Goal: Information Seeking & Learning: Learn about a topic

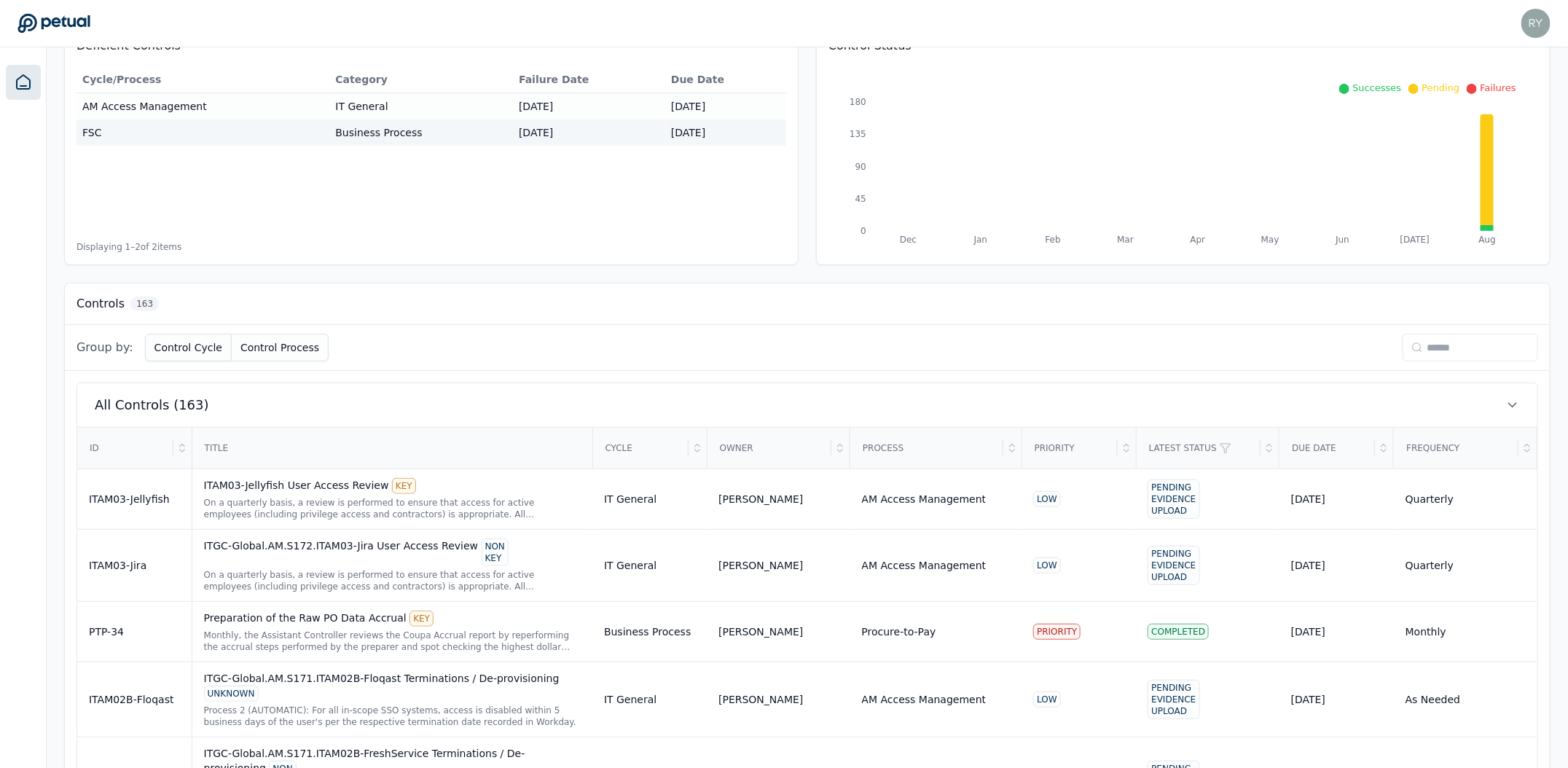
scroll to position [182, 0]
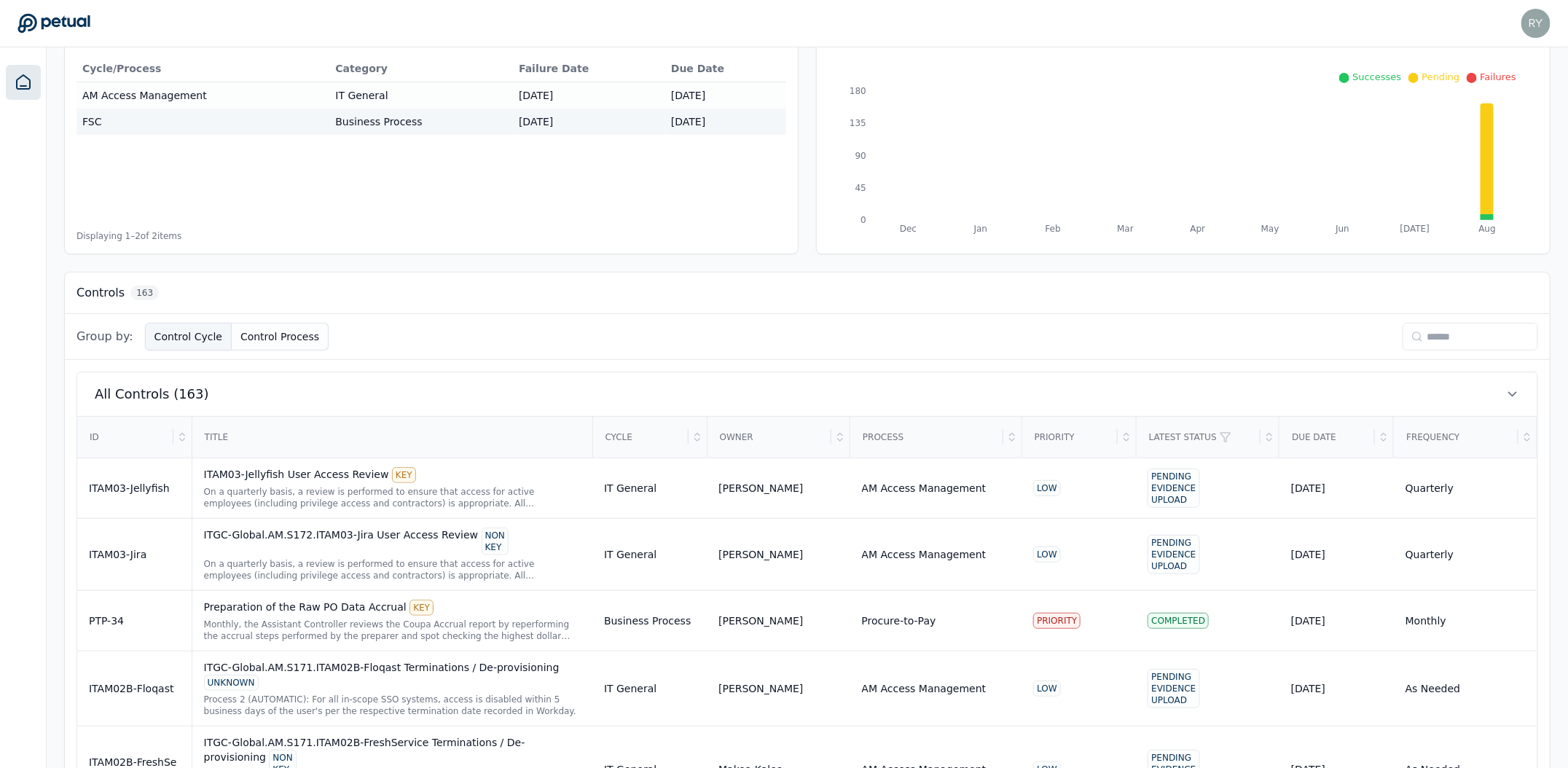
click at [164, 332] on button "Control Cycle" at bounding box center [188, 336] width 87 height 27
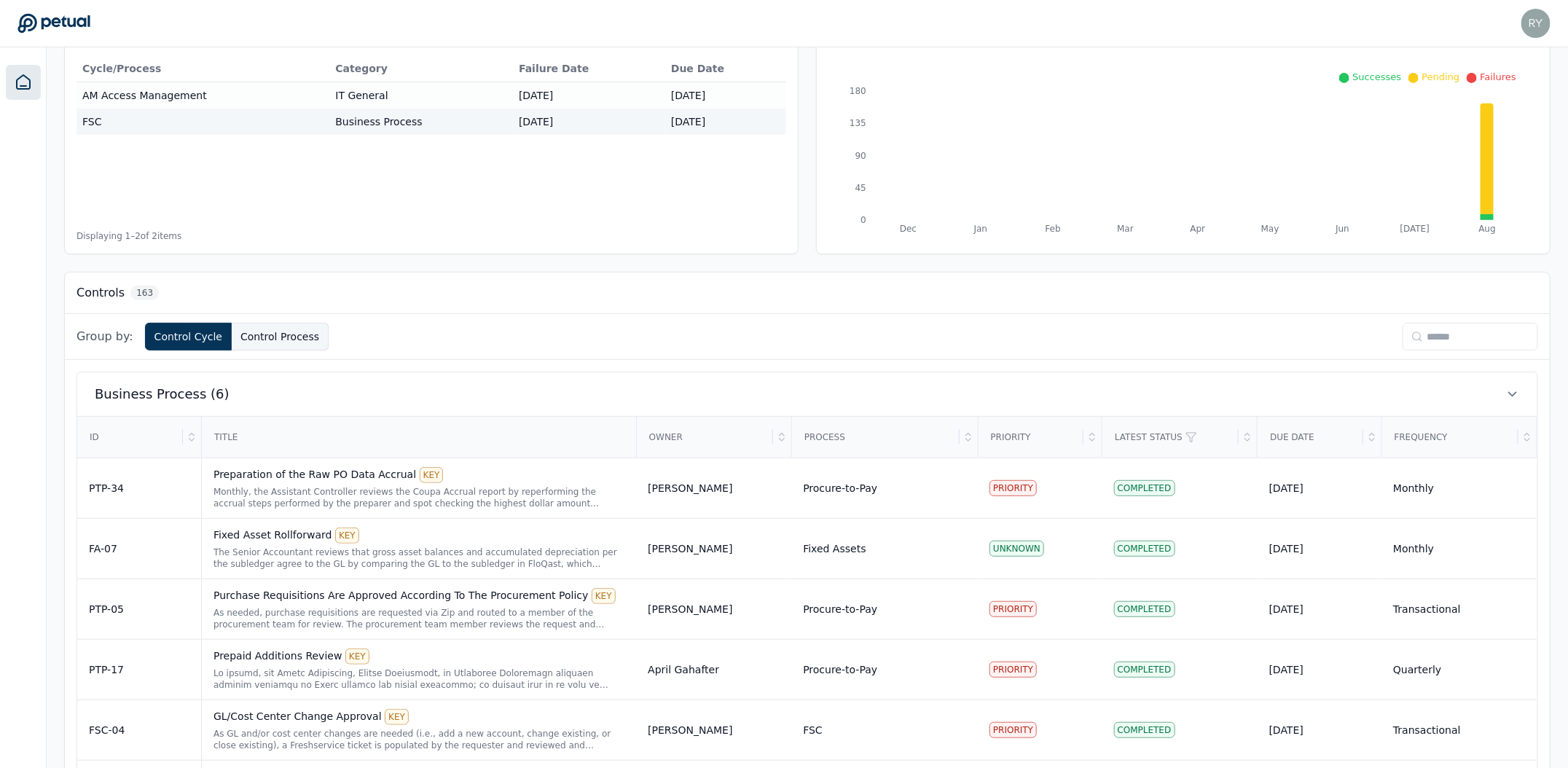
click at [248, 346] on button "Control Process" at bounding box center [280, 336] width 97 height 27
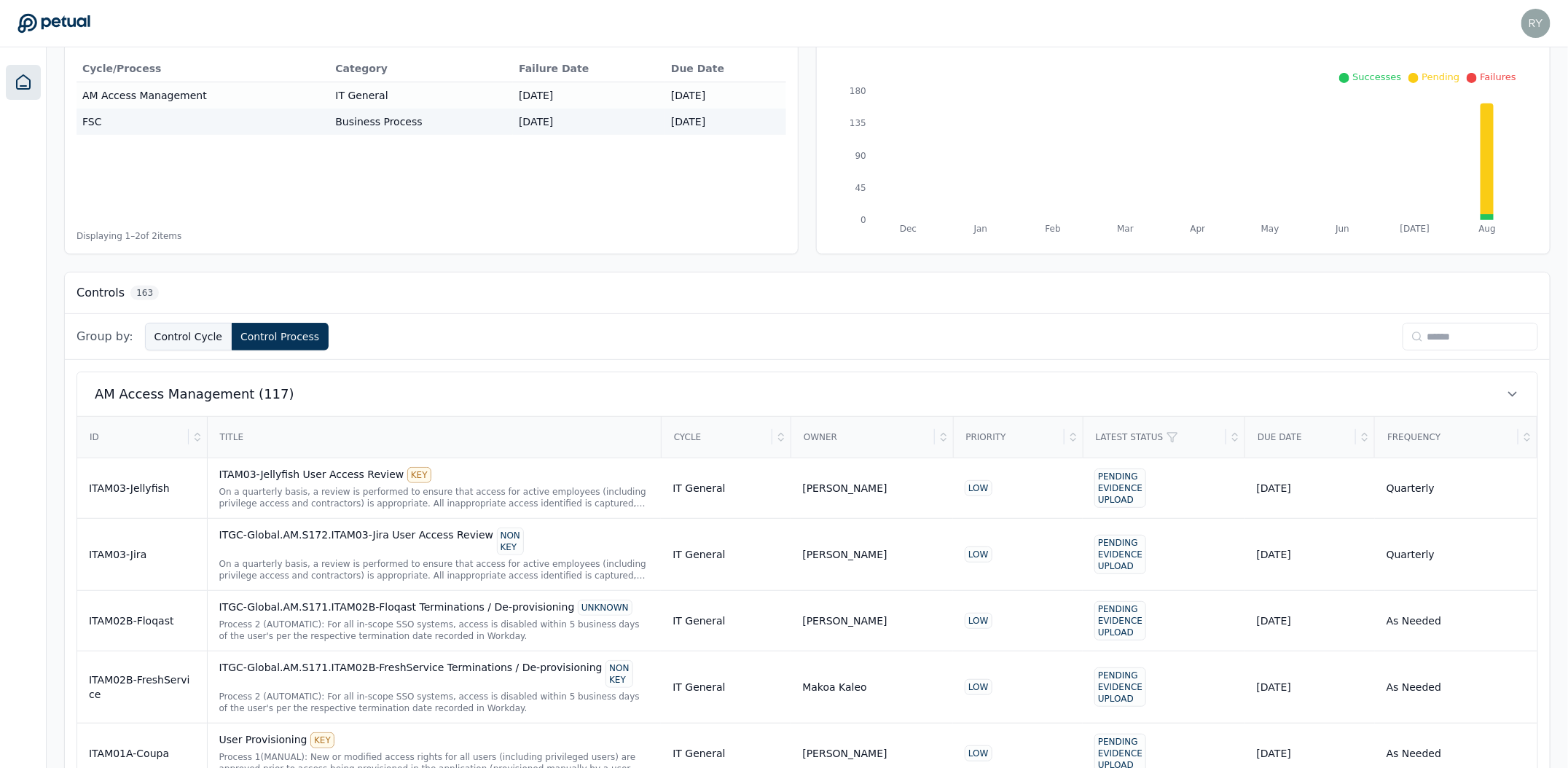
click at [179, 335] on button "Control Cycle" at bounding box center [188, 336] width 87 height 27
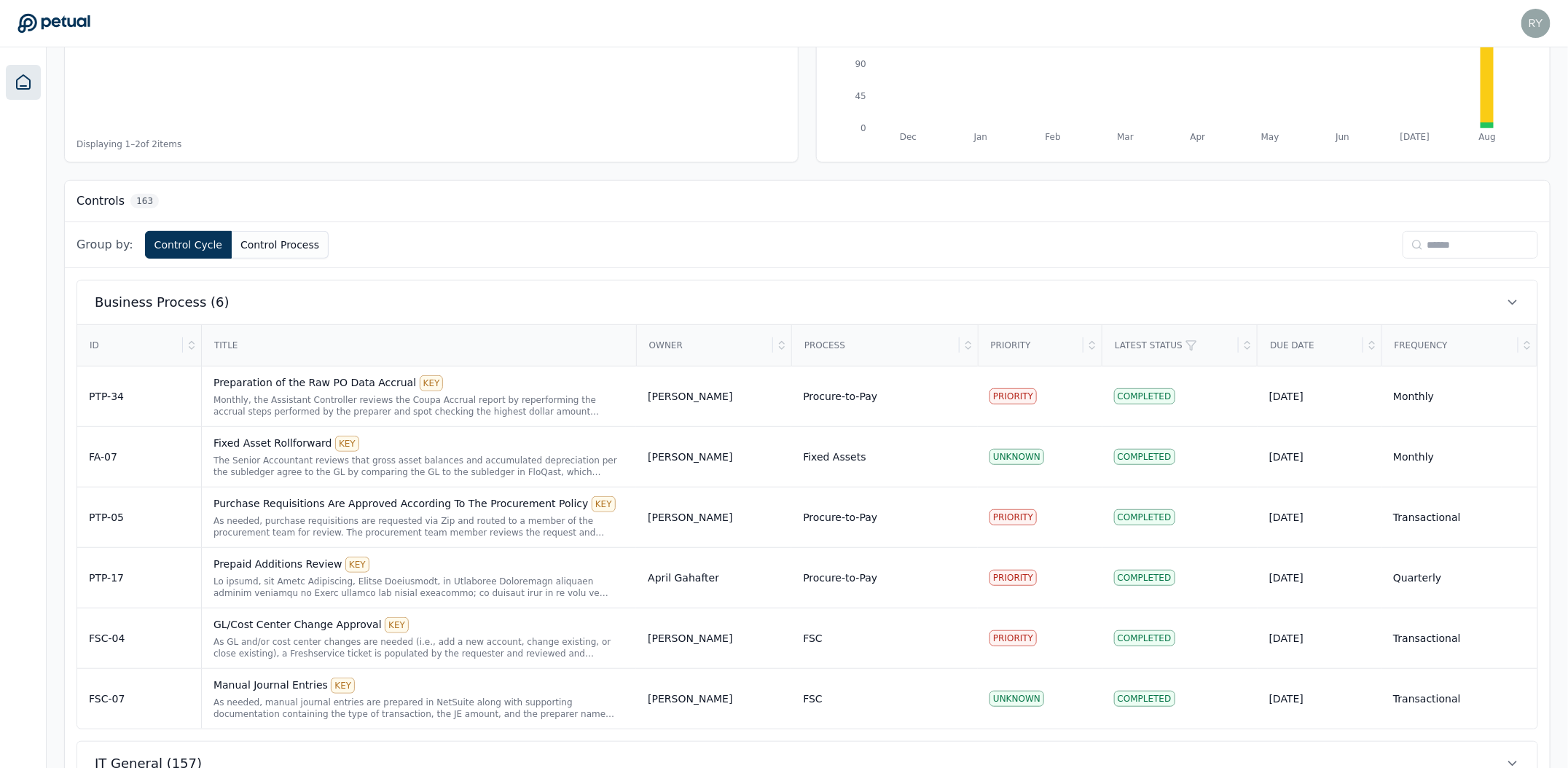
scroll to position [278, 0]
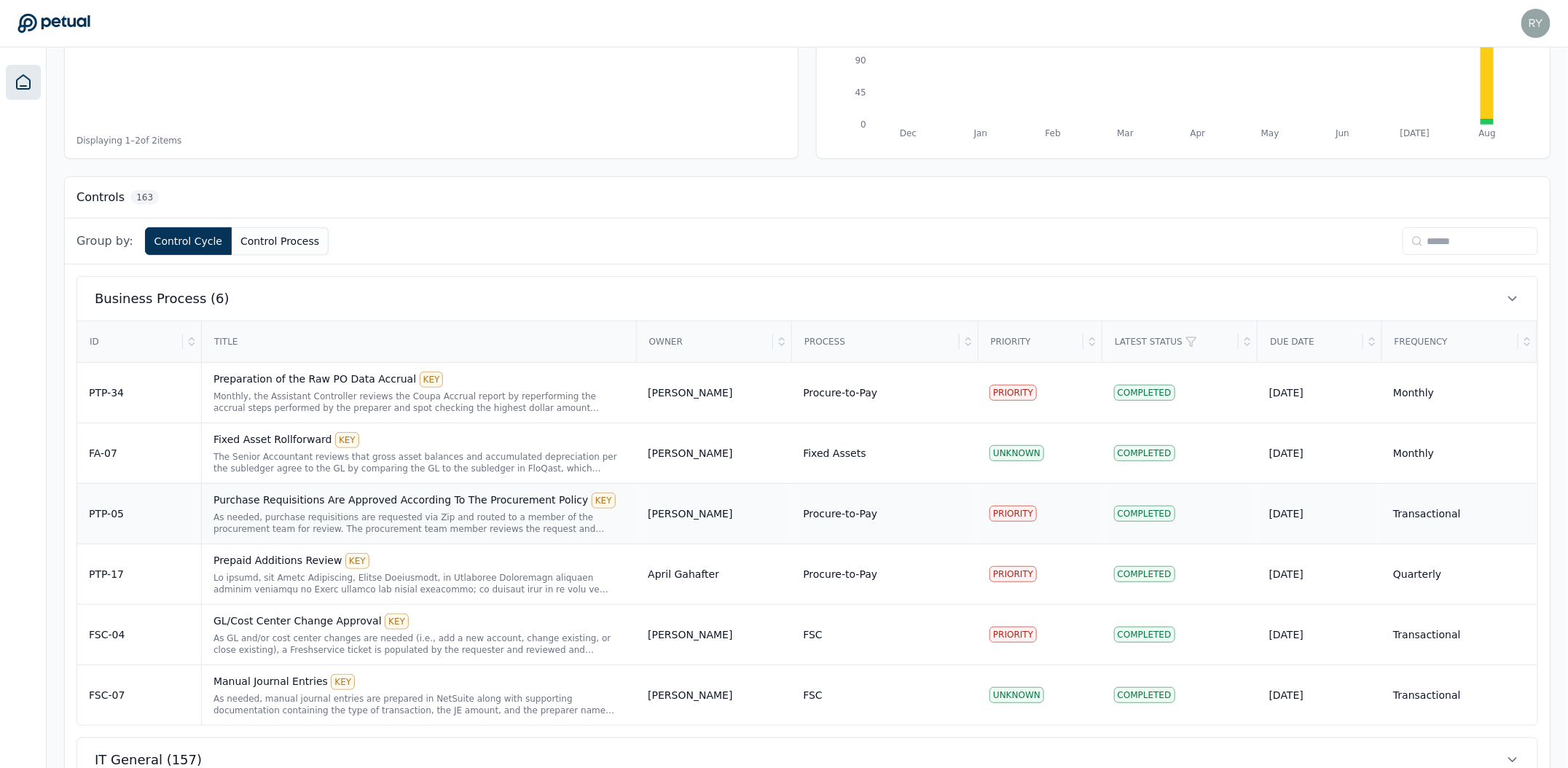
click at [425, 518] on div "As needed, purchase requisitions are requested via Zip and routed to a member o…" at bounding box center [419, 523] width 411 height 23
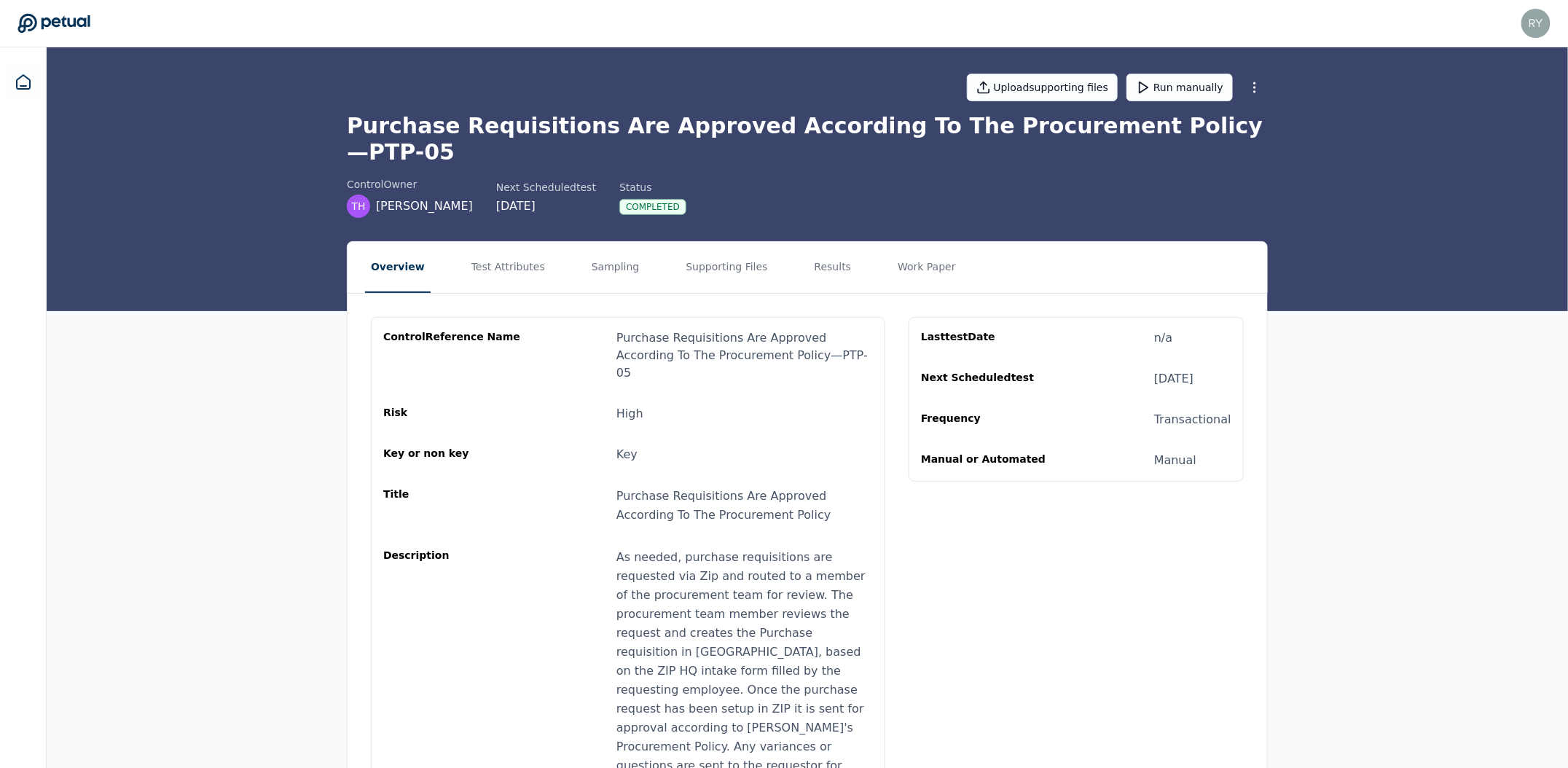
scroll to position [139, 0]
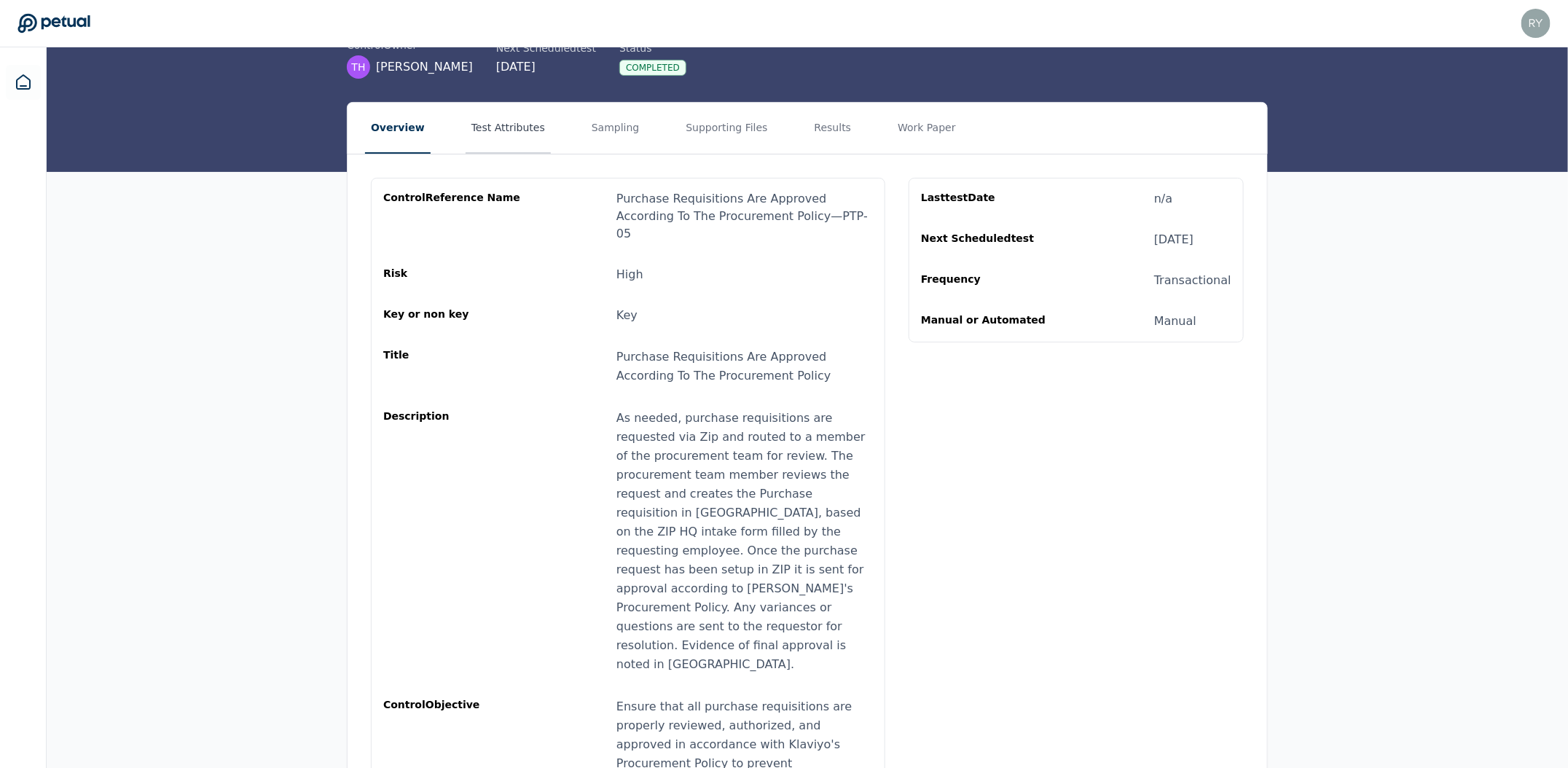
click at [531, 116] on button "Test Attributes" at bounding box center [508, 128] width 86 height 51
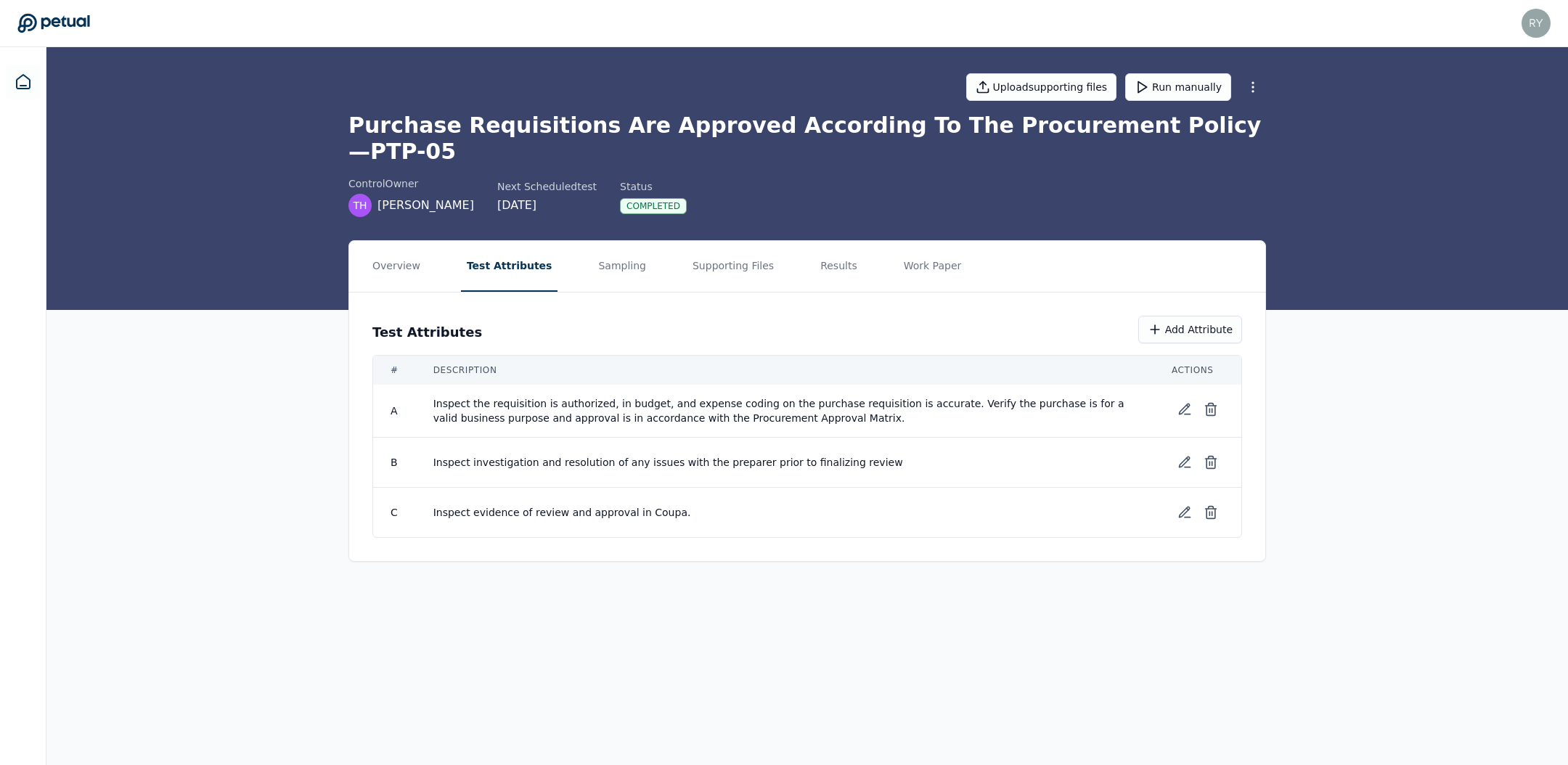
click at [669, 396] on span "Inspect the requisition is authorized, in budget, and expense coding on the pur…" at bounding box center [784, 411] width 703 height 29
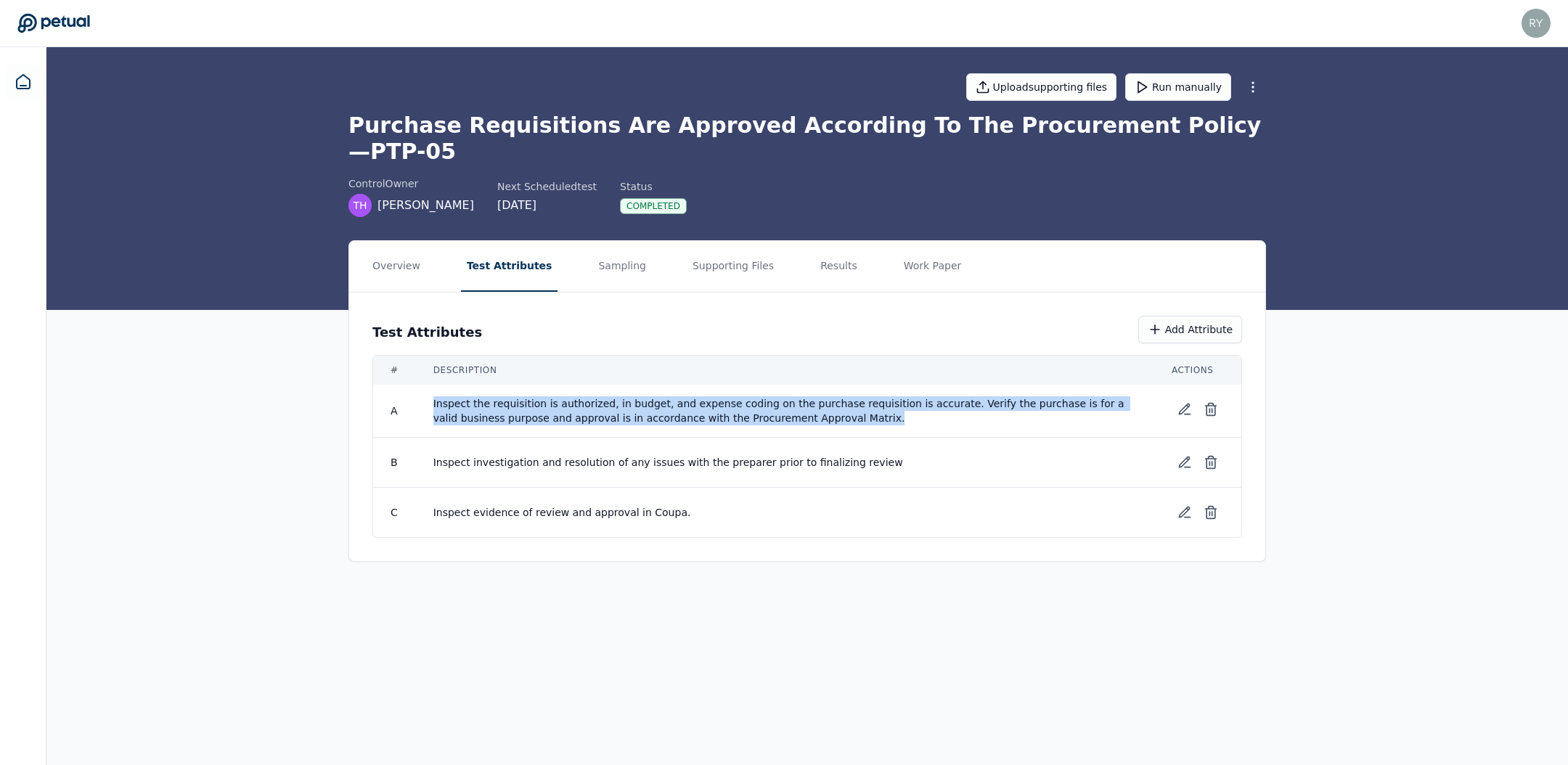
click at [669, 396] on span "Inspect the requisition is authorized, in budget, and expense coding on the pur…" at bounding box center [784, 411] width 703 height 29
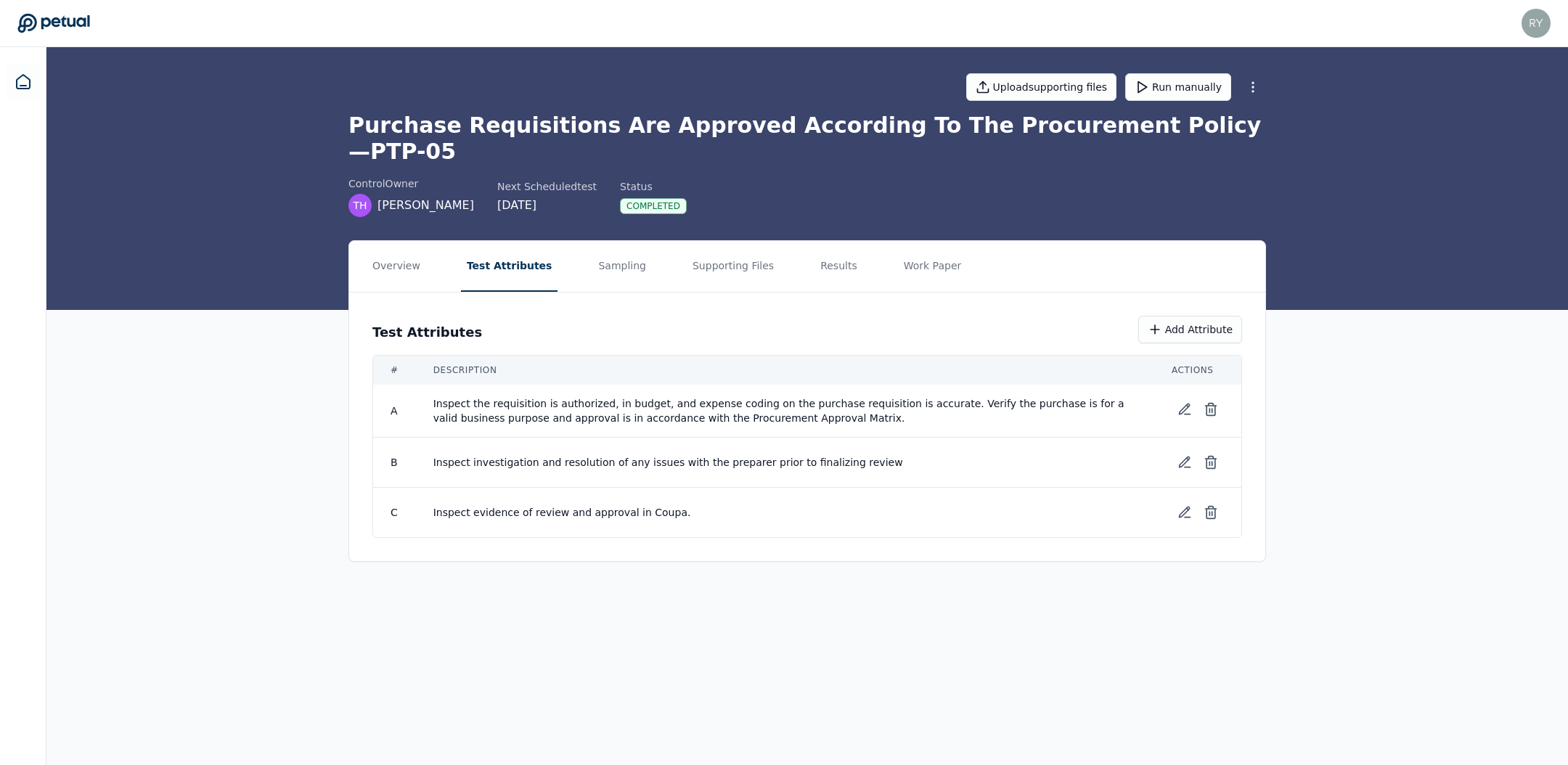
click at [669, 396] on span "Inspect the requisition is authorized, in budget, and expense coding on the pur…" at bounding box center [784, 411] width 703 height 29
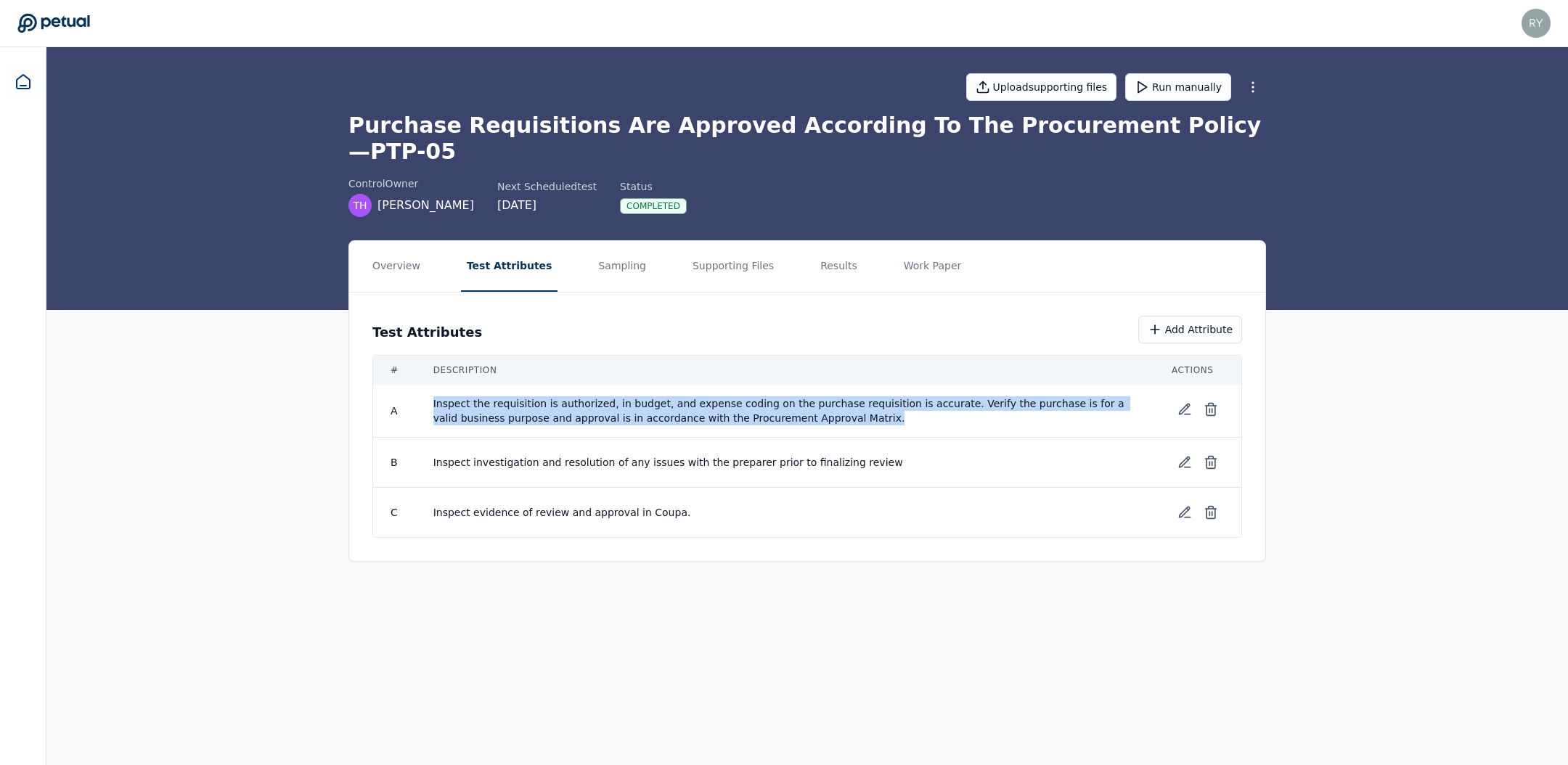
click at [669, 396] on span "Inspect the requisition is authorized, in budget, and expense coding on the pur…" at bounding box center [784, 411] width 703 height 29
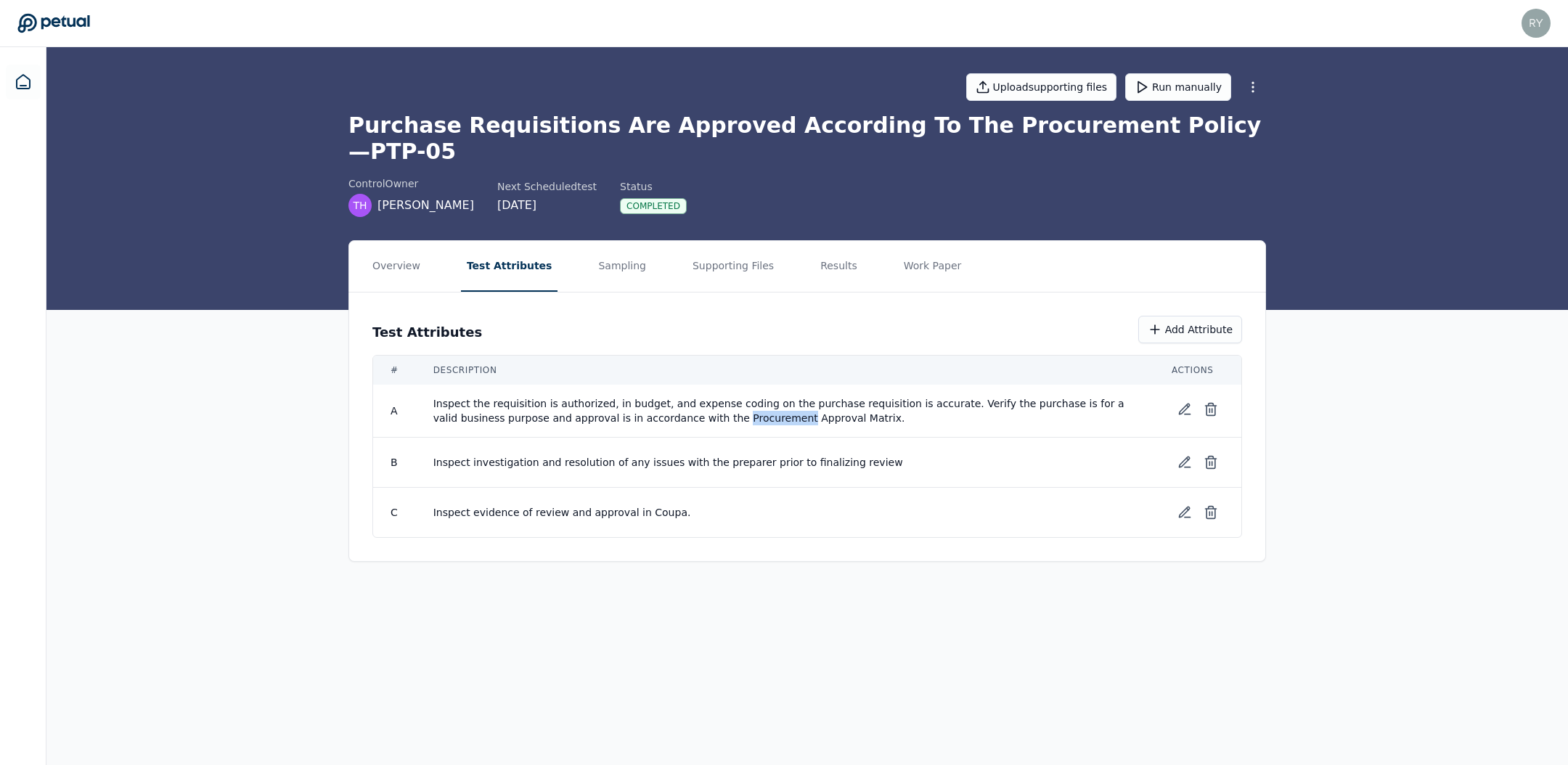
click at [669, 396] on span "Inspect the requisition is authorized, in budget, and expense coding on the pur…" at bounding box center [784, 411] width 703 height 29
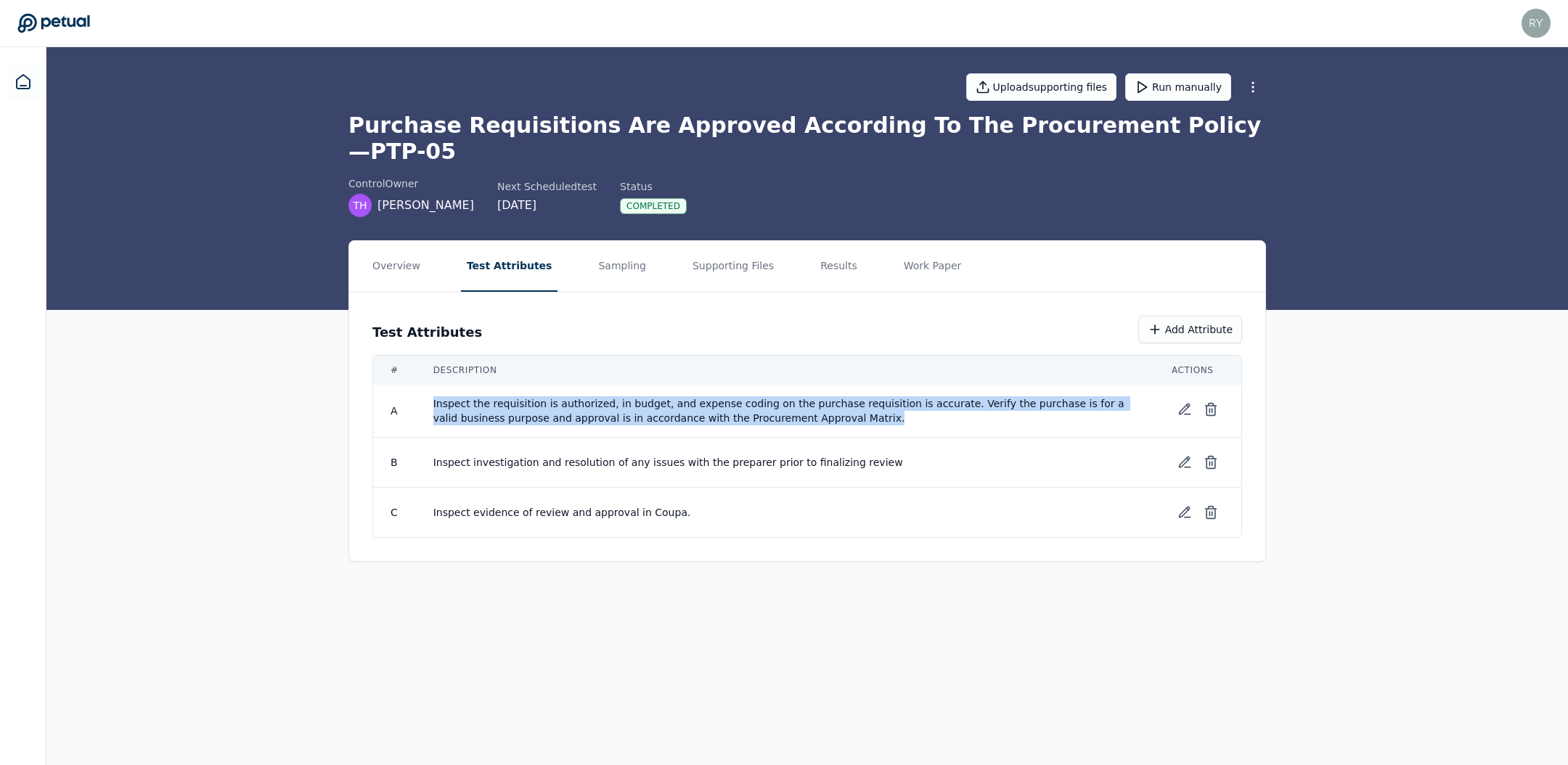
click at [669, 396] on span "Inspect the requisition is authorized, in budget, and expense coding on the pur…" at bounding box center [784, 411] width 703 height 29
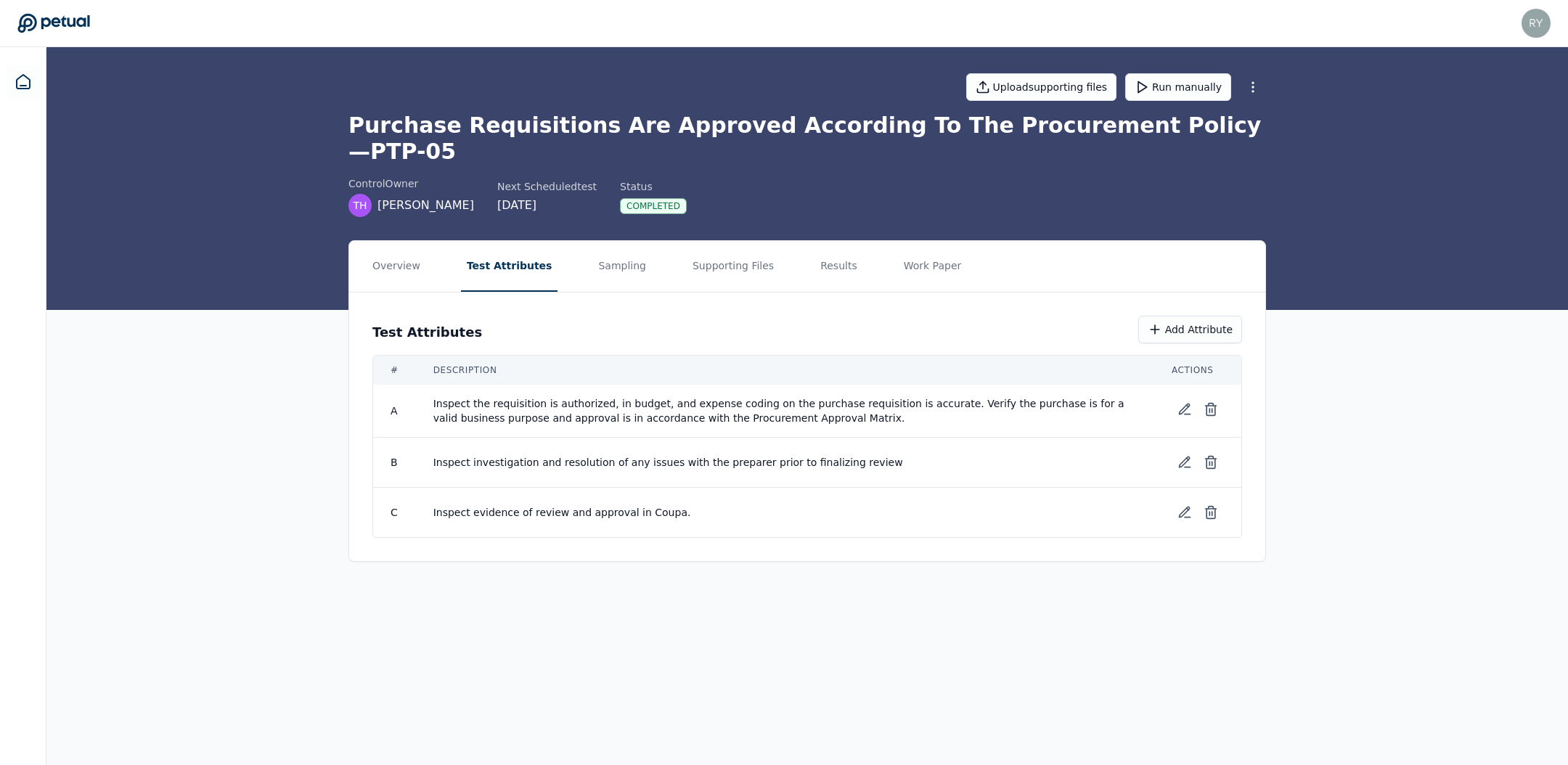
click at [686, 396] on span "Inspect the requisition is authorized, in budget, and expense coding on the pur…" at bounding box center [784, 411] width 703 height 29
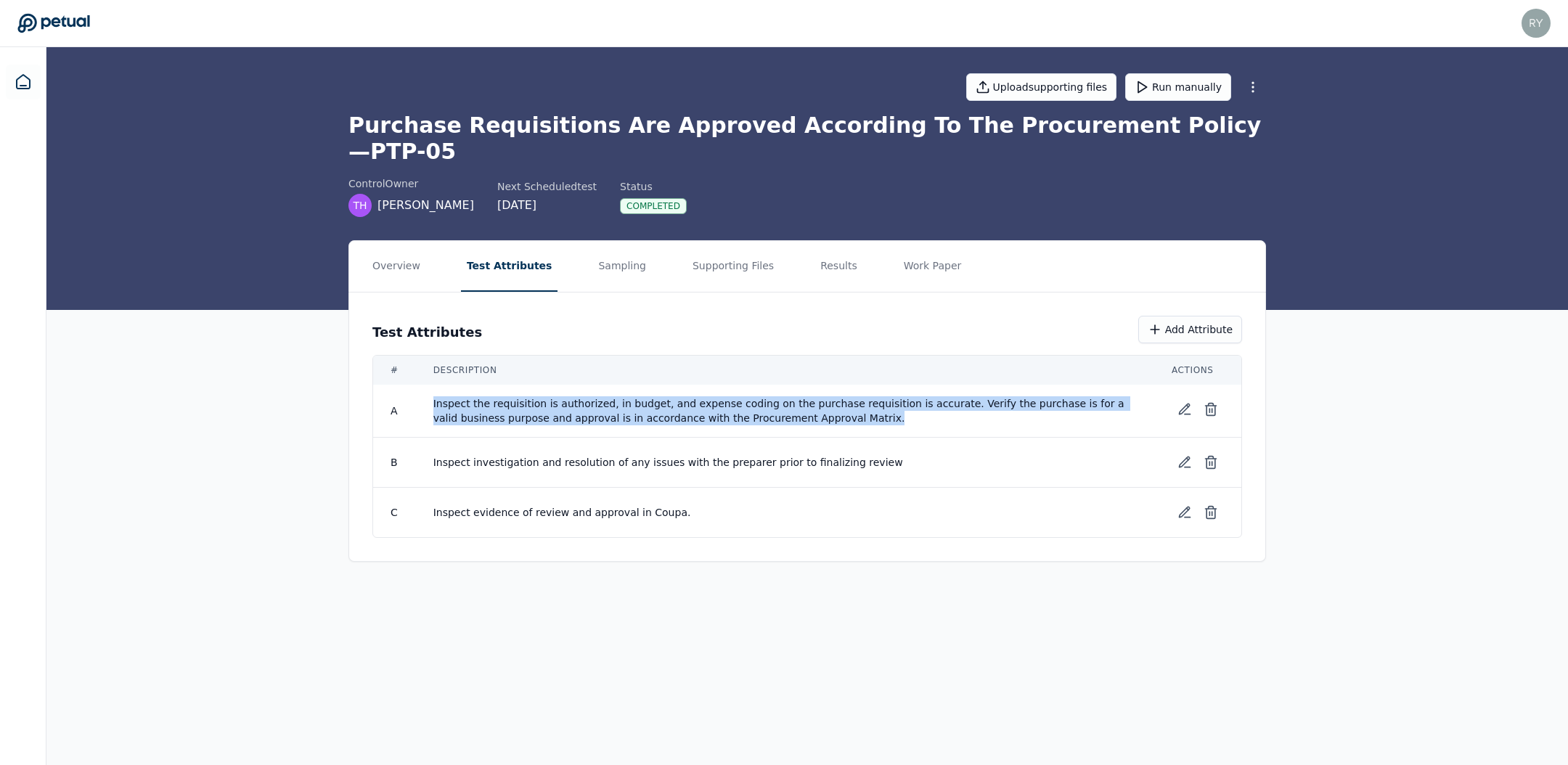
click at [686, 396] on span "Inspect the requisition is authorized, in budget, and expense coding on the pur…" at bounding box center [784, 411] width 703 height 29
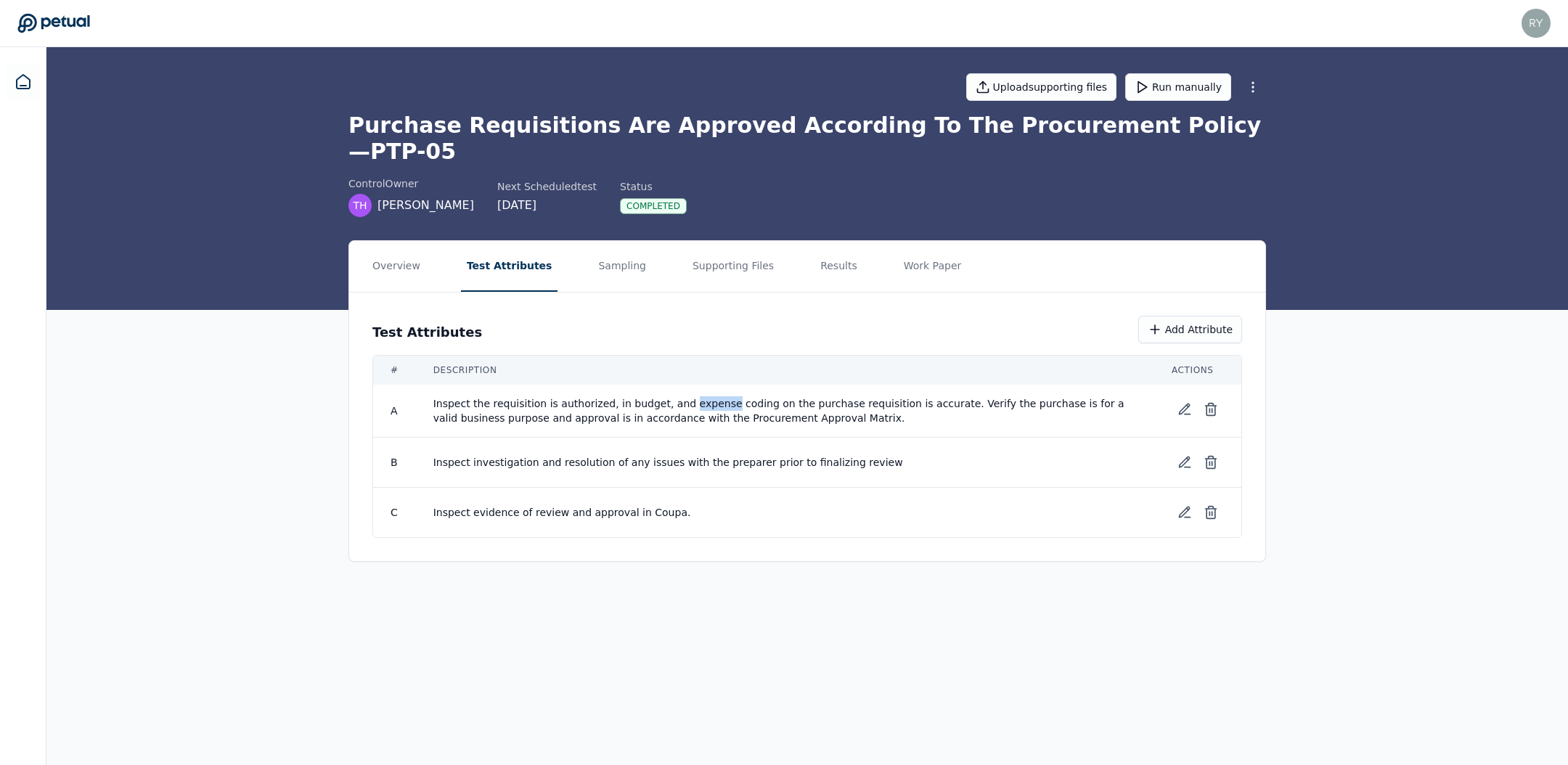
click at [686, 396] on span "Inspect the requisition is authorized, in budget, and expense coding on the pur…" at bounding box center [784, 411] width 703 height 29
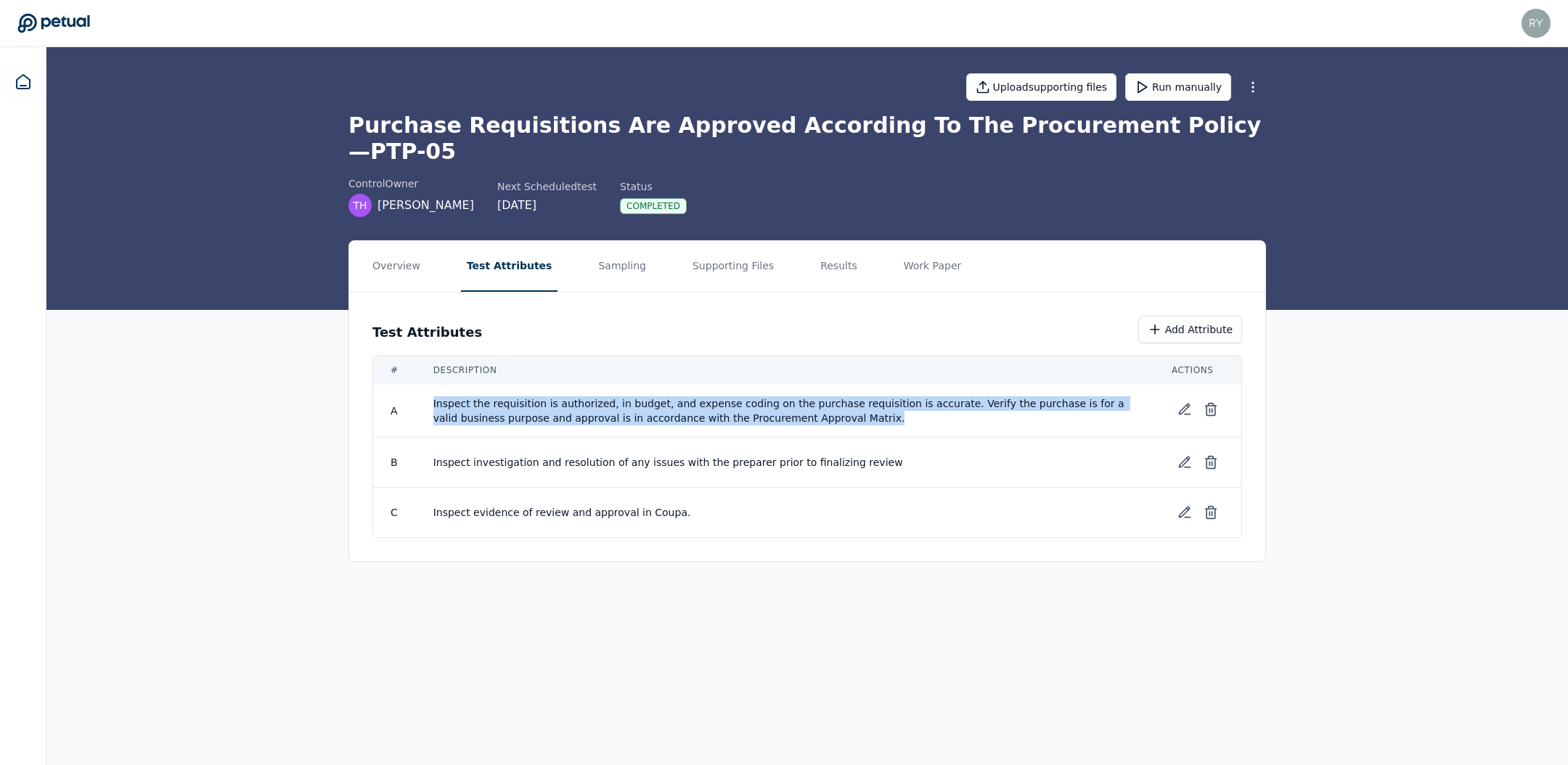
click at [686, 396] on span "Inspect the requisition is authorized, in budget, and expense coding on the pur…" at bounding box center [784, 411] width 703 height 29
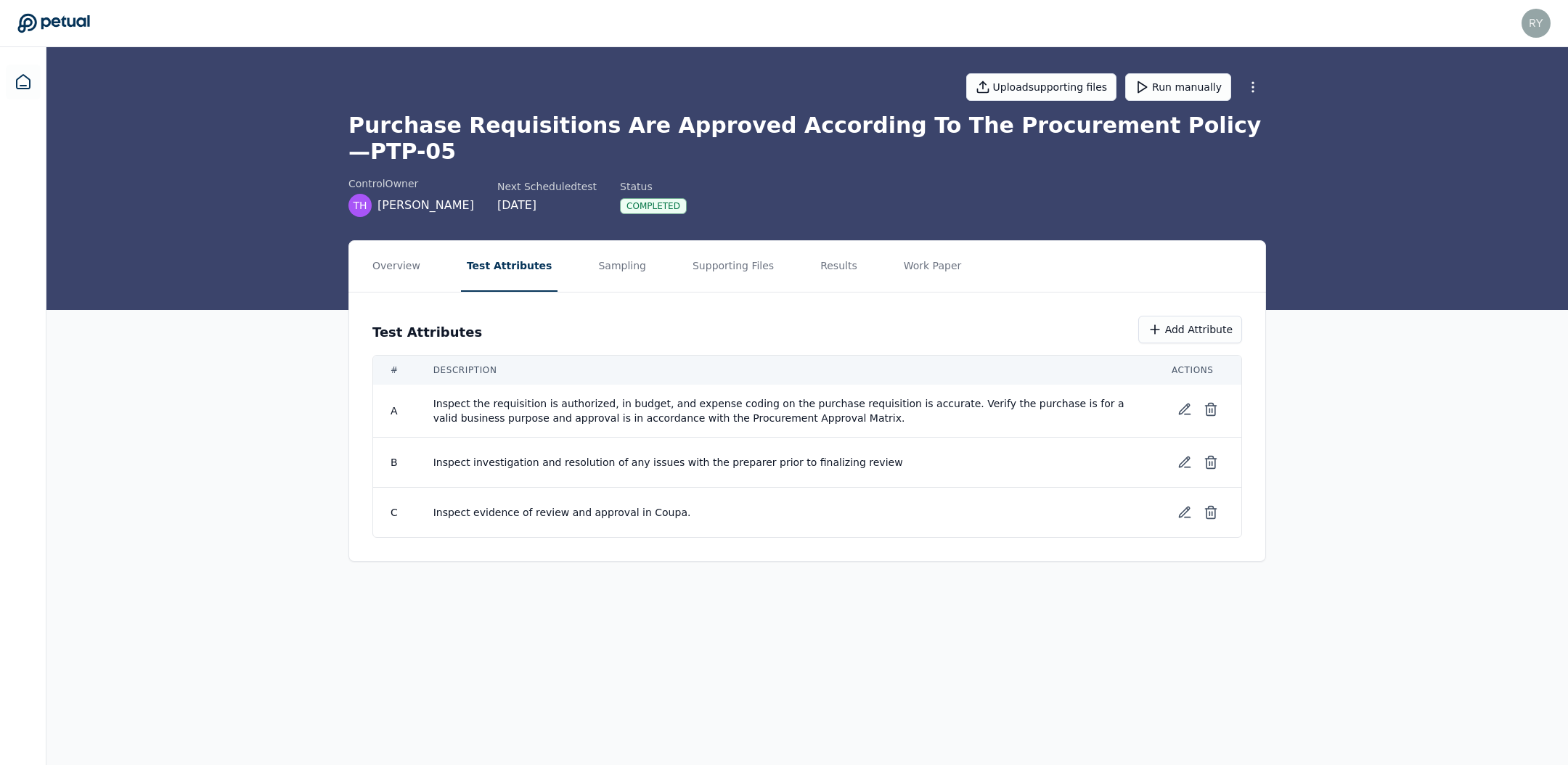
click at [686, 396] on span "Inspect the requisition is authorized, in budget, and expense coding on the pur…" at bounding box center [784, 411] width 703 height 29
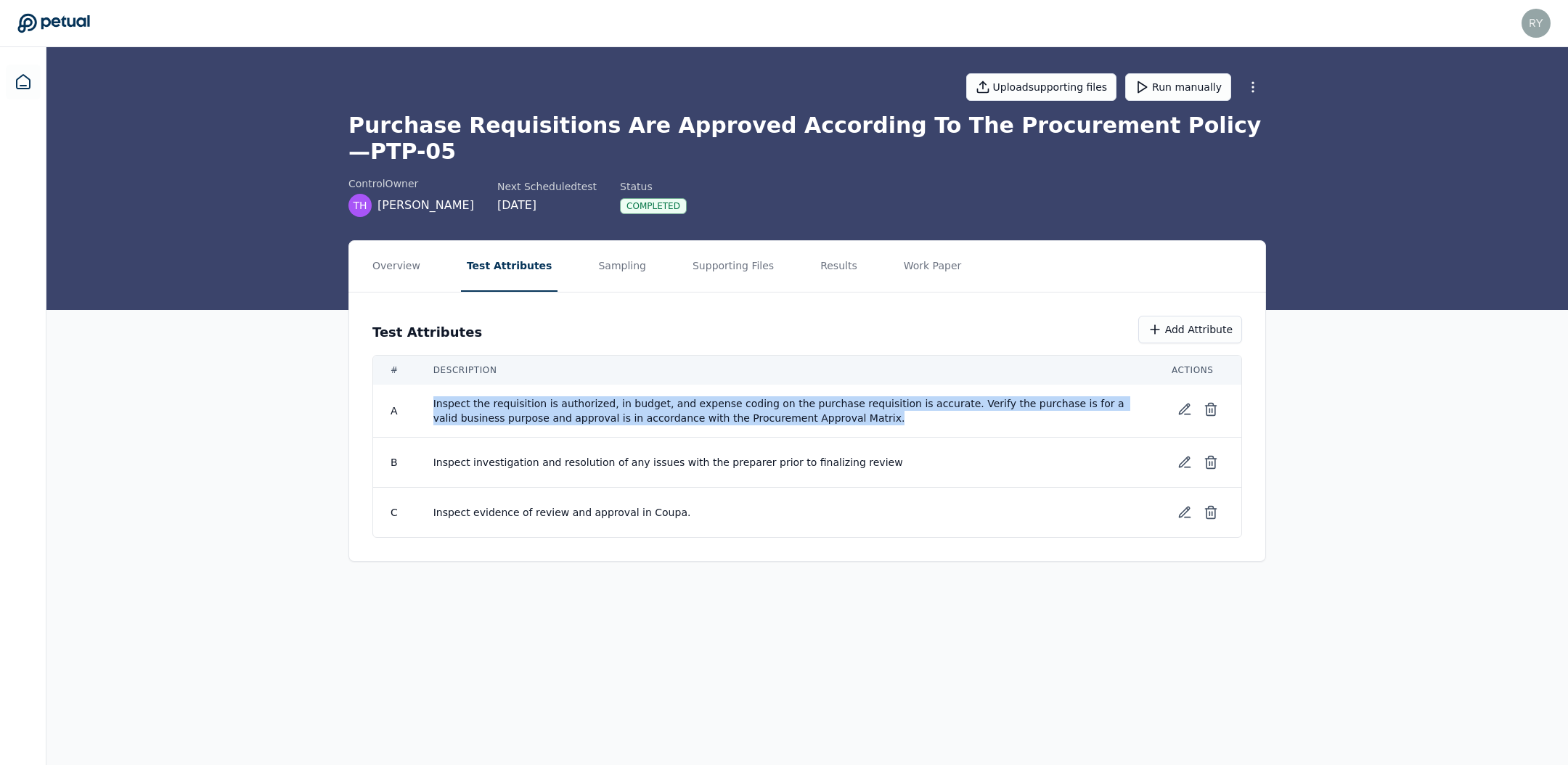
click at [686, 396] on span "Inspect the requisition is authorized, in budget, and expense coding on the pur…" at bounding box center [784, 411] width 703 height 29
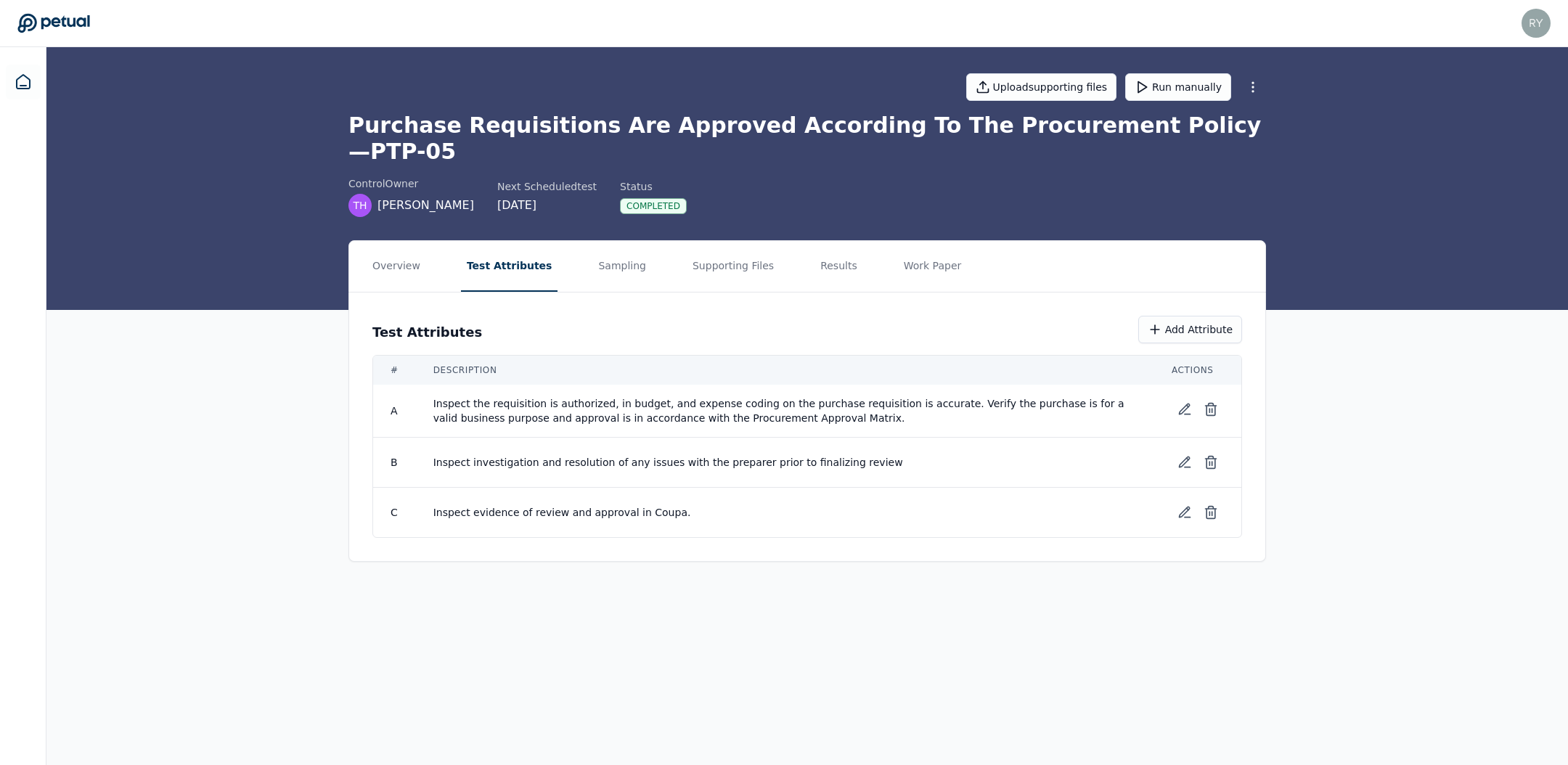
click at [686, 396] on span "Inspect the requisition is authorized, in budget, and expense coding on the pur…" at bounding box center [784, 411] width 703 height 29
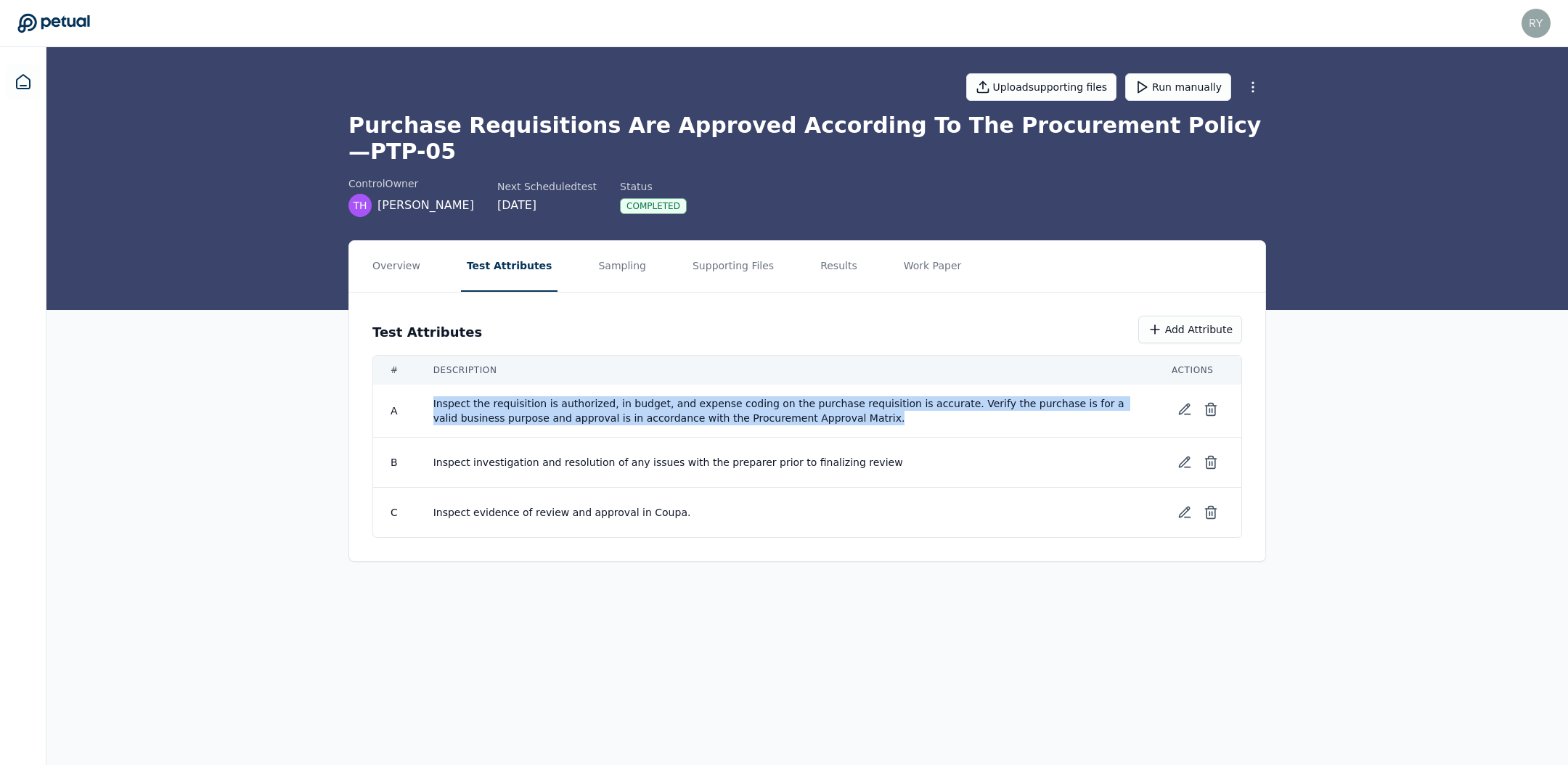
click at [686, 396] on span "Inspect the requisition is authorized, in budget, and expense coding on the pur…" at bounding box center [784, 411] width 703 height 29
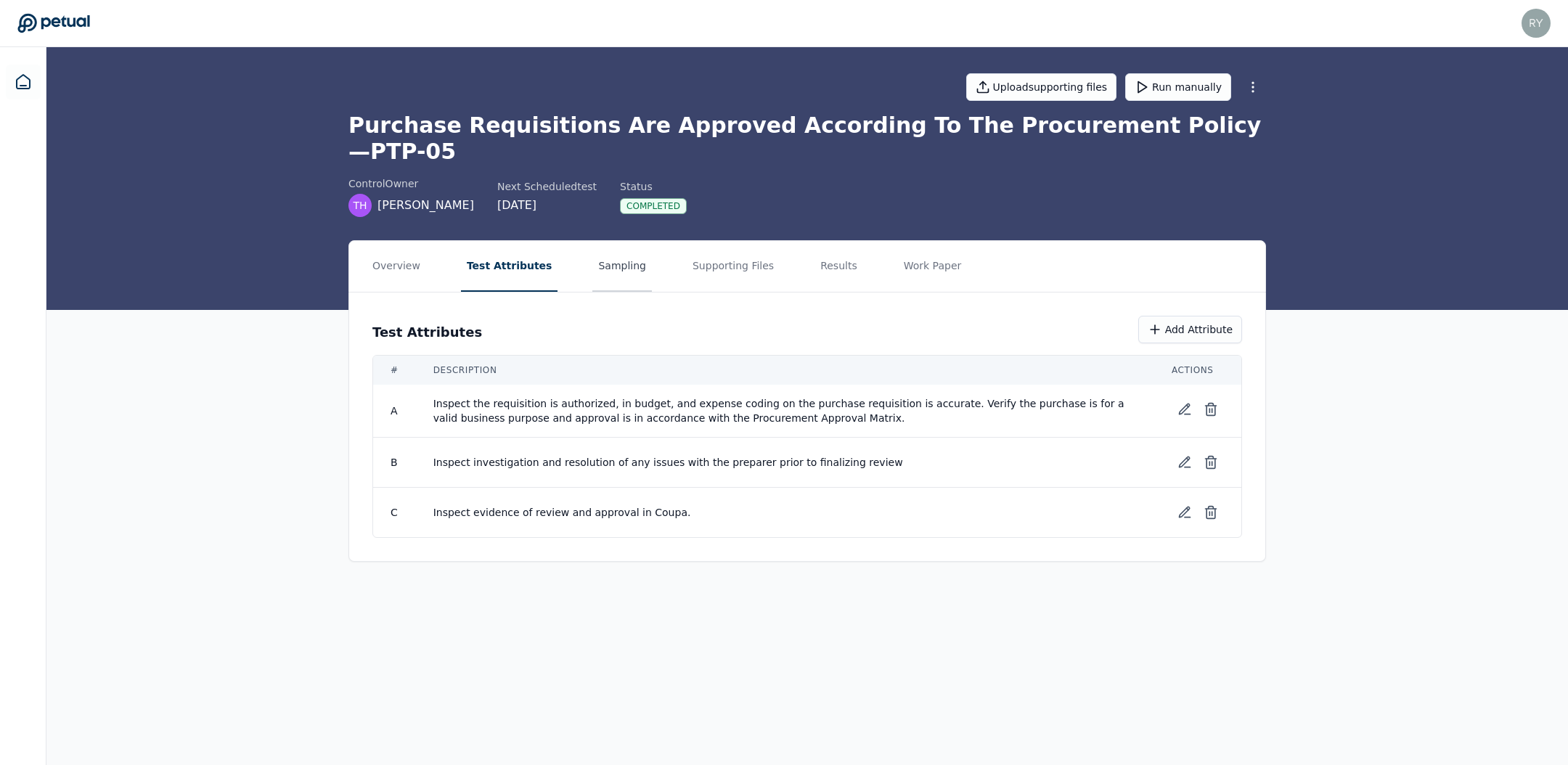
click at [630, 241] on button "Sampling" at bounding box center [622, 266] width 59 height 50
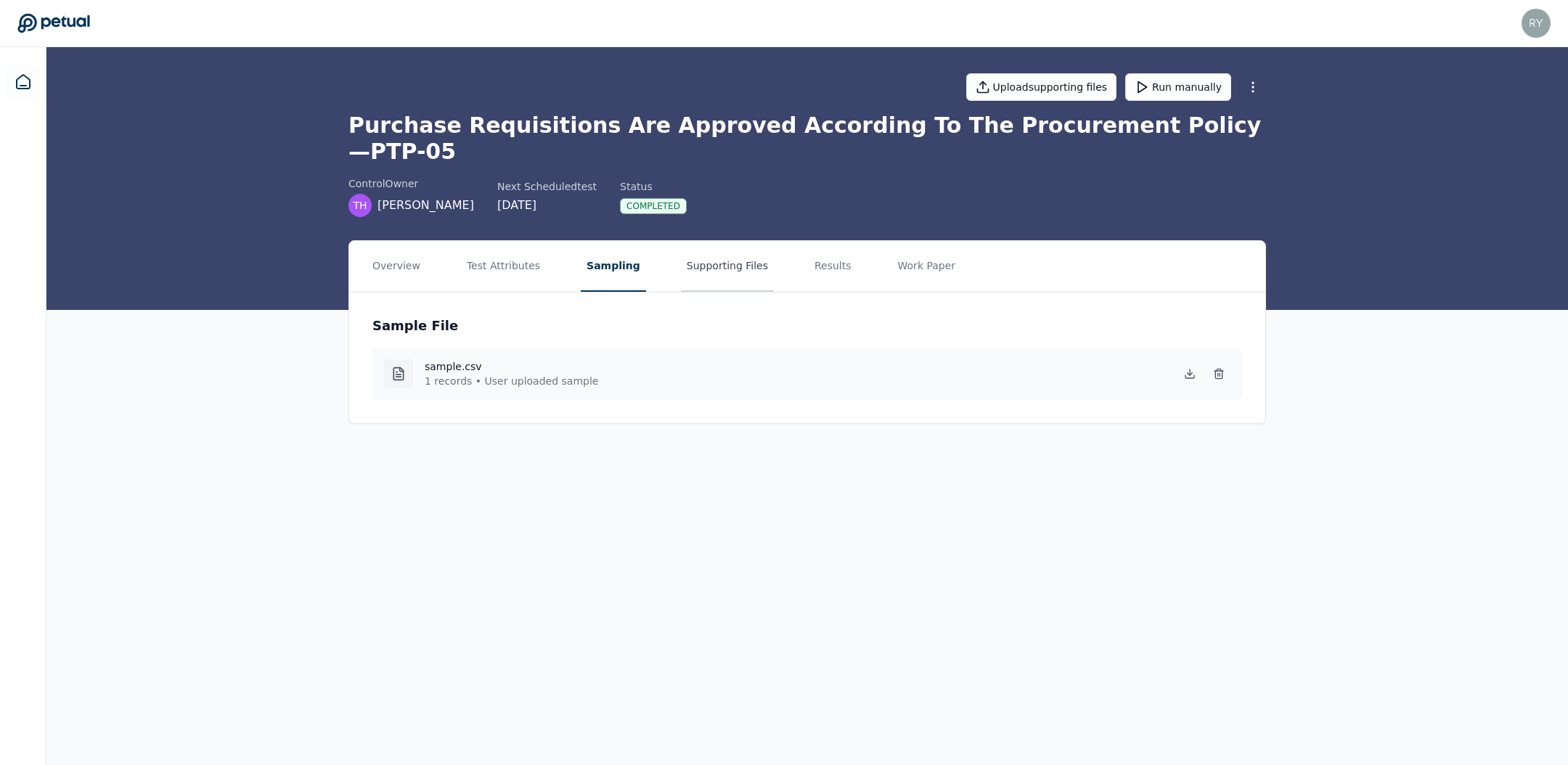
click at [689, 244] on button "Supporting Files" at bounding box center [727, 266] width 93 height 50
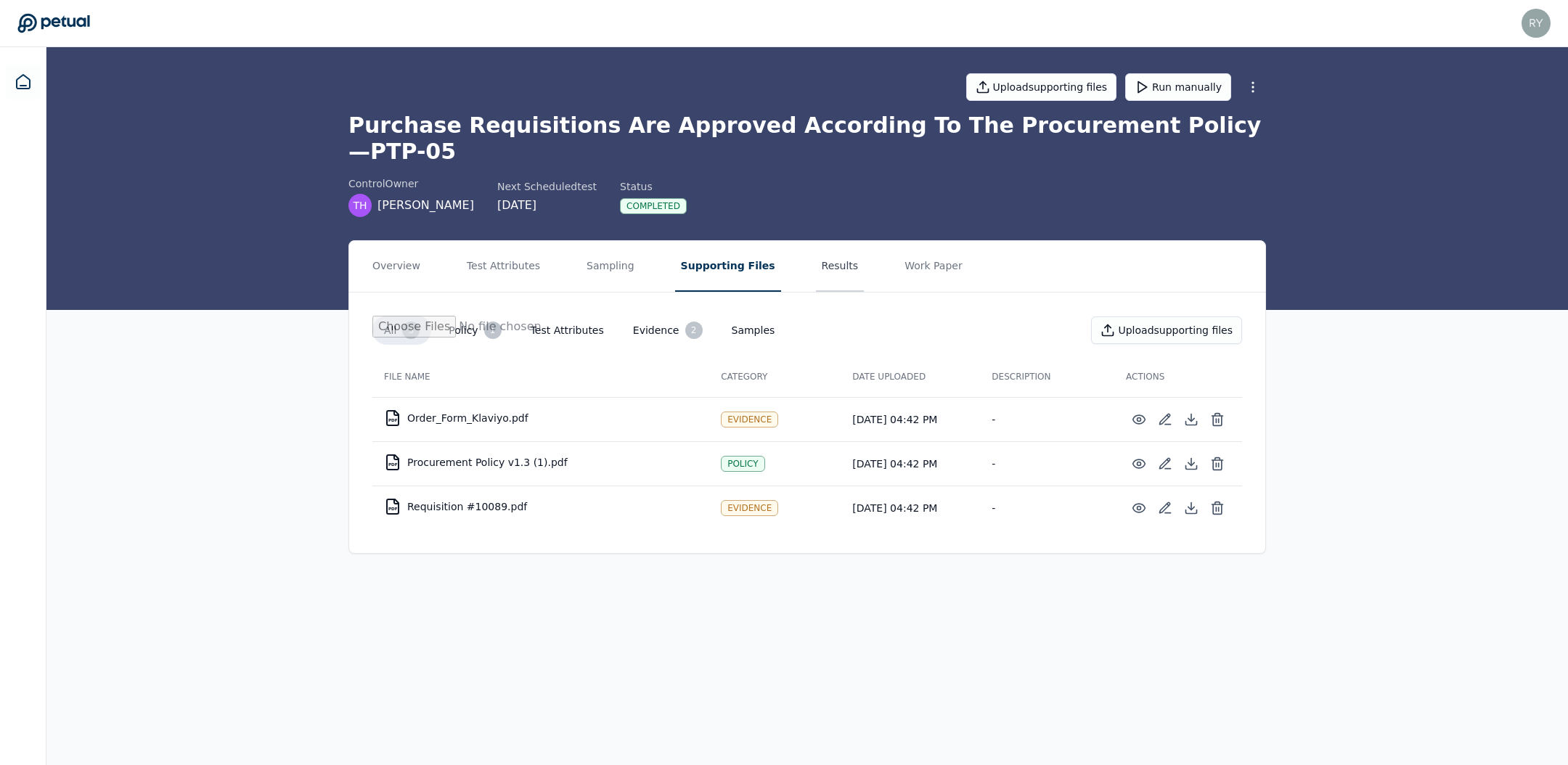
click at [818, 245] on button "Results" at bounding box center [840, 266] width 48 height 50
